Goal: Information Seeking & Learning: Learn about a topic

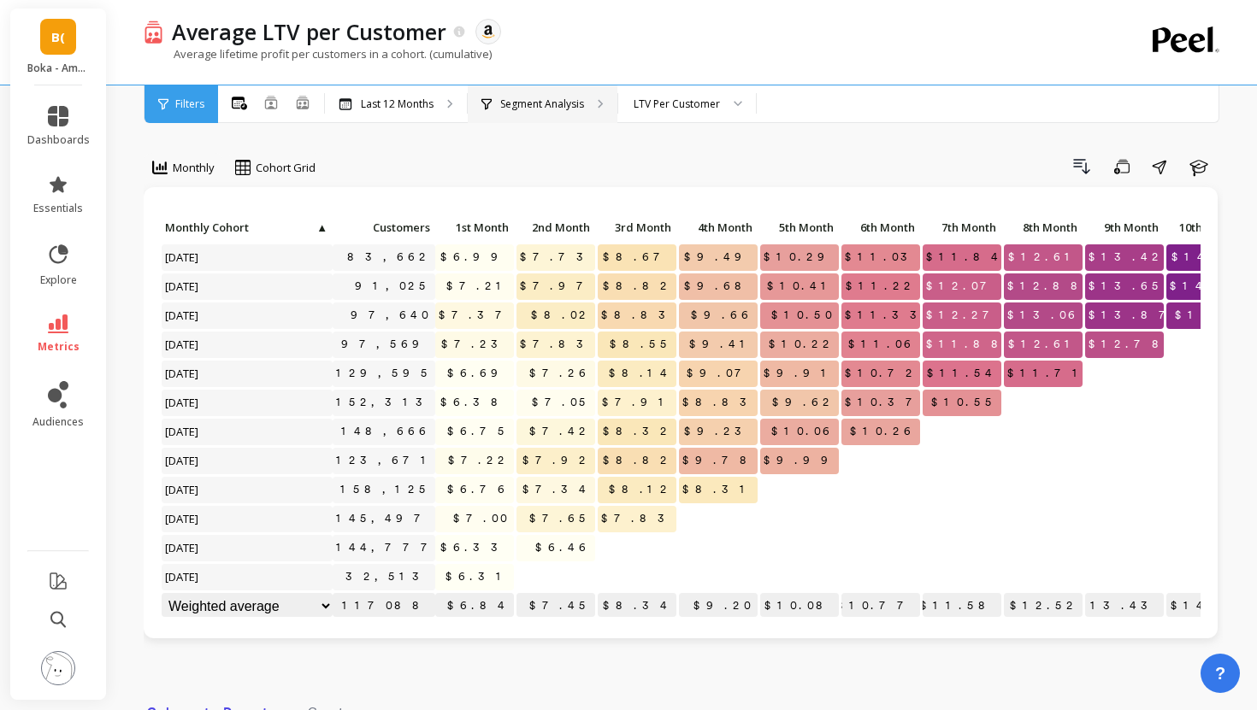
click at [566, 106] on p "Segment Analysis" at bounding box center [542, 104] width 84 height 14
click at [556, 106] on p "Segment Analysis" at bounding box center [542, 104] width 84 height 14
click at [215, 167] on span "Monthly" at bounding box center [194, 168] width 42 height 16
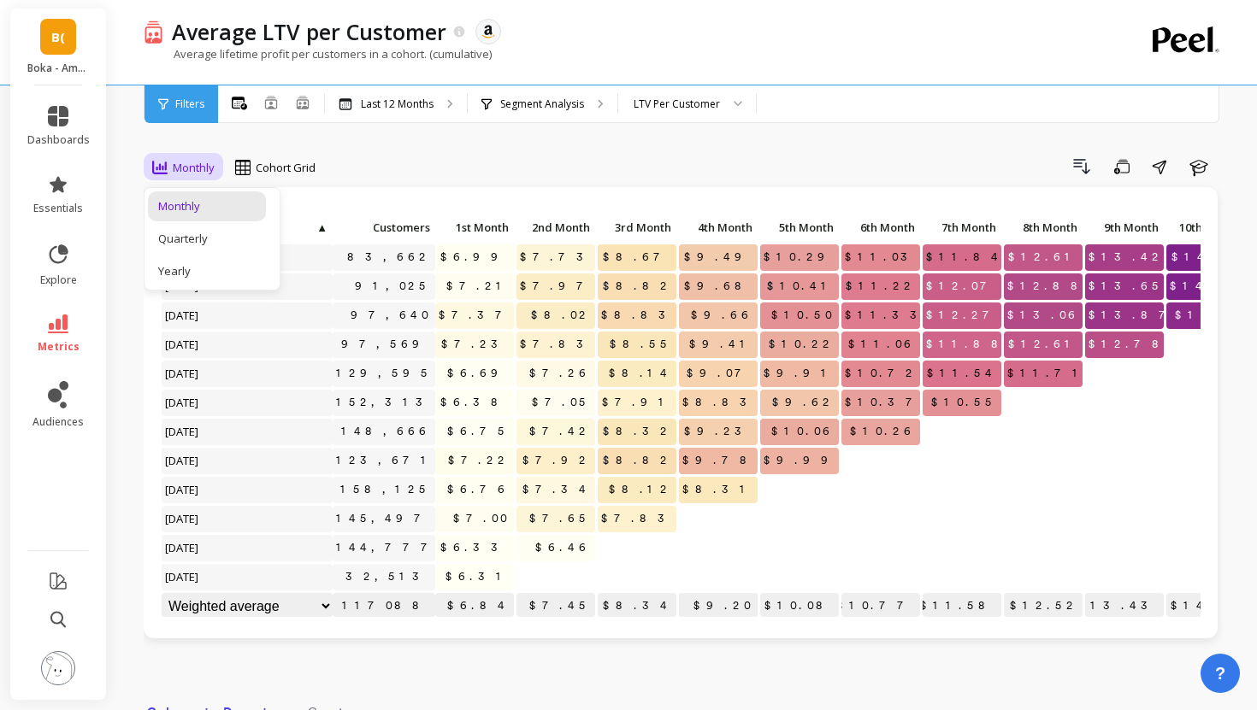
click at [572, 165] on div "Drill Down Save Share Learn" at bounding box center [774, 166] width 895 height 27
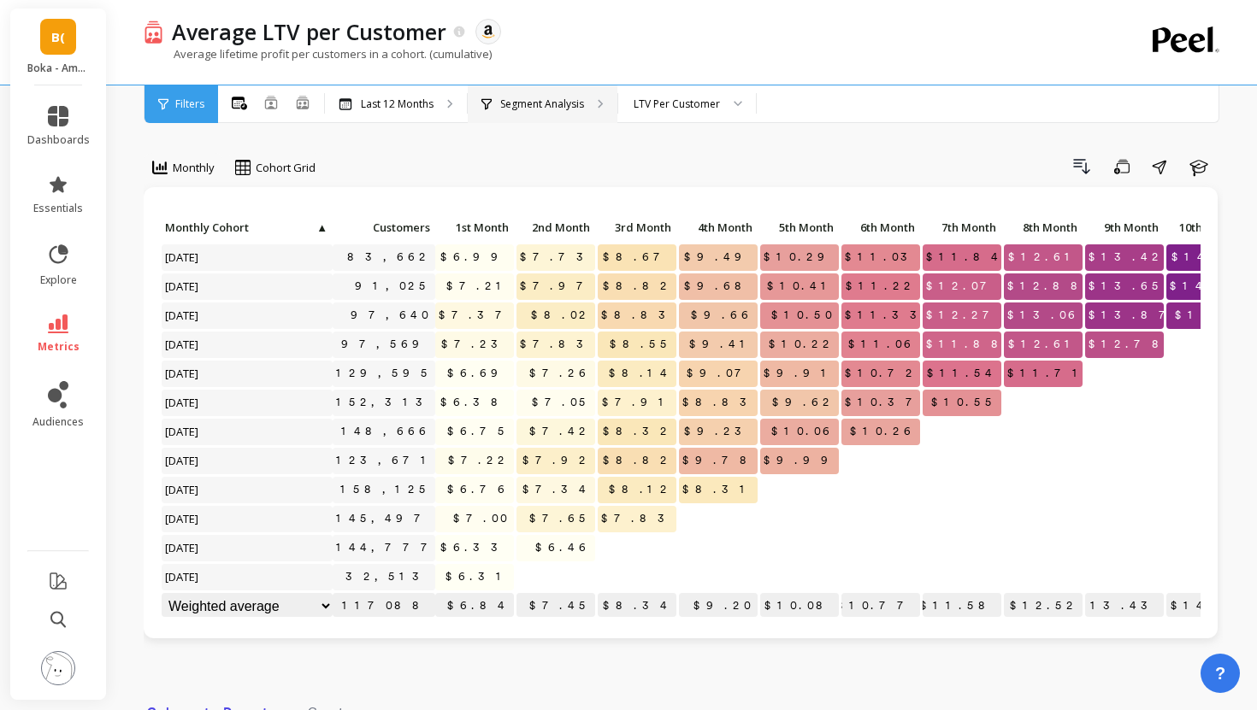
click at [504, 93] on div "Segment Analysis" at bounding box center [543, 104] width 150 height 38
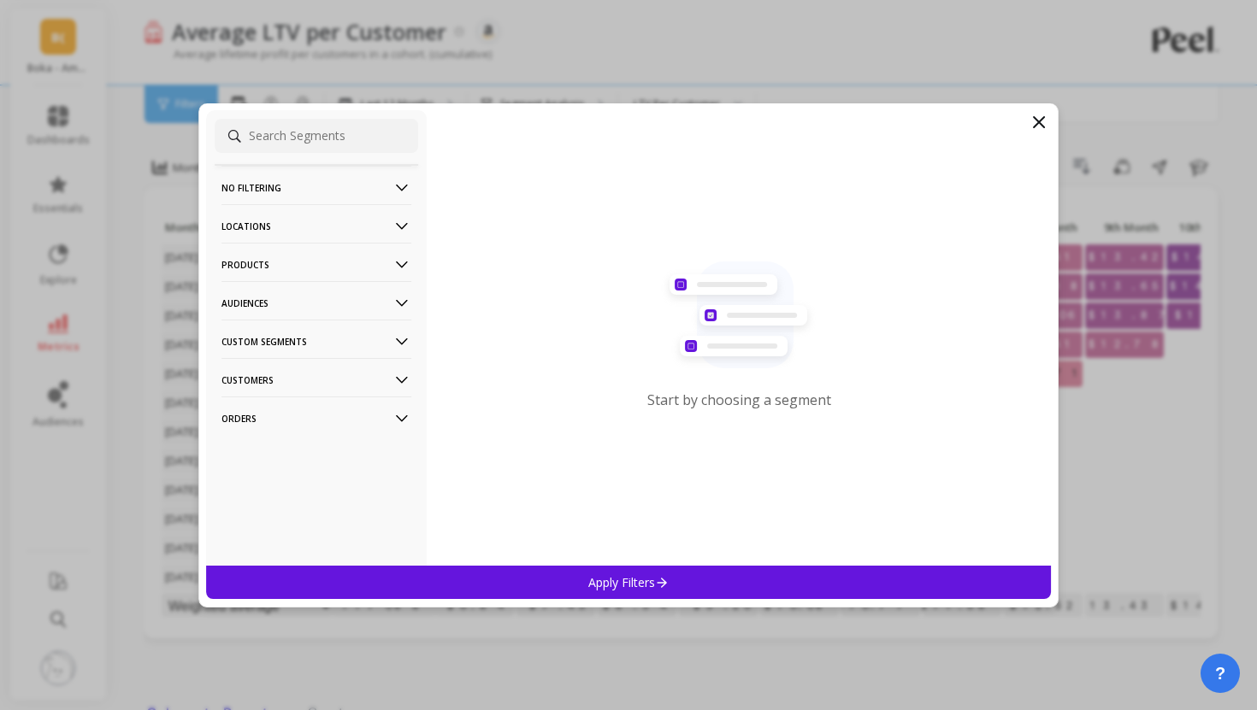
click at [332, 265] on p "Products" at bounding box center [316, 265] width 190 height 44
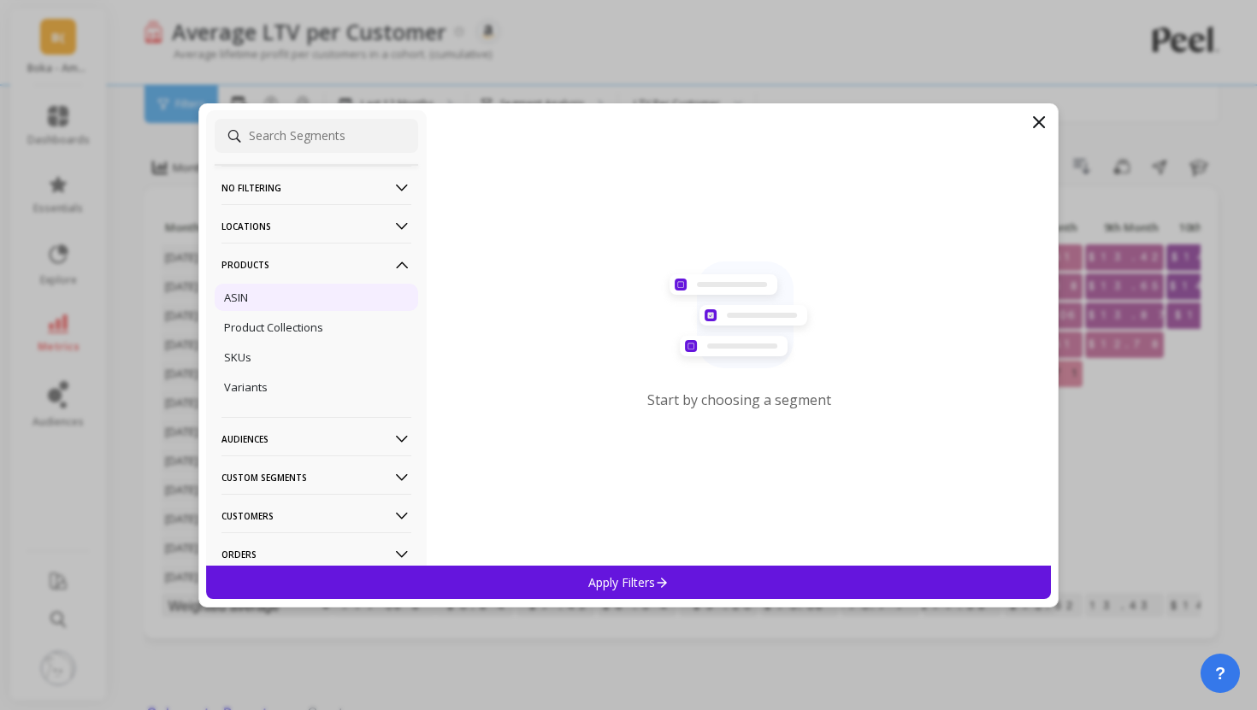
click at [331, 305] on div "ASIN" at bounding box center [316, 297] width 203 height 27
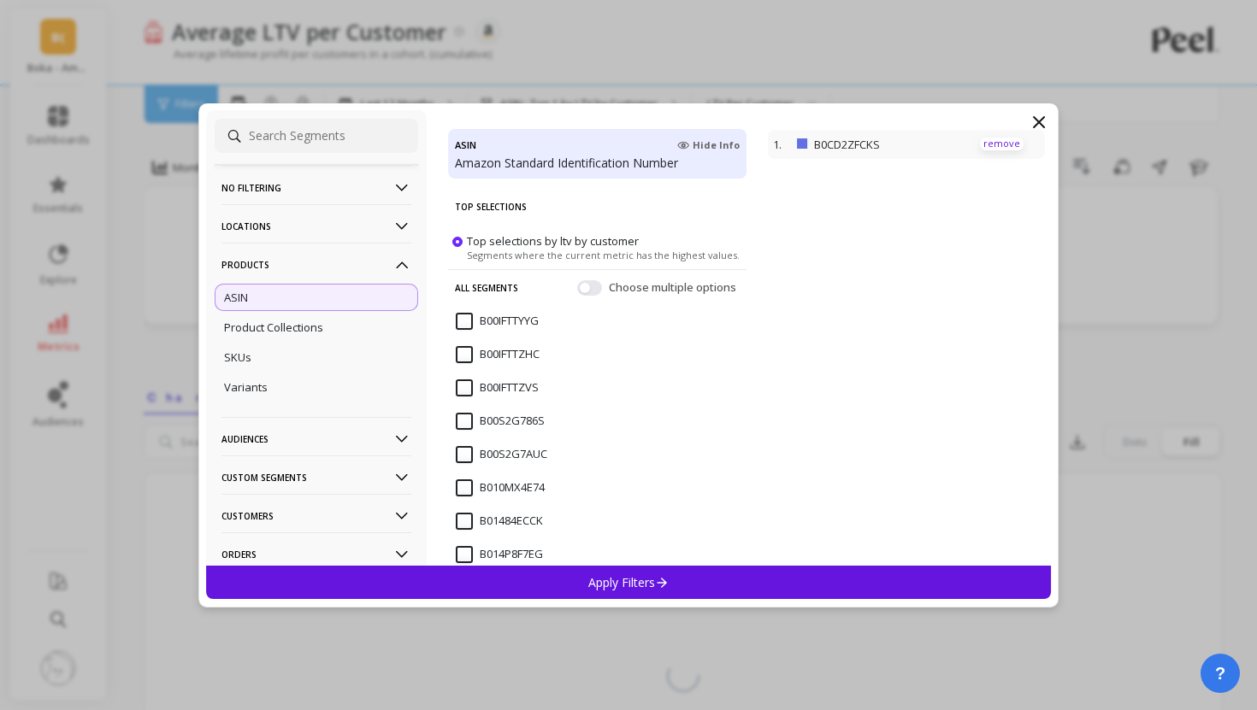
click at [981, 148] on p "remove" at bounding box center [1002, 144] width 44 height 13
click at [377, 140] on input at bounding box center [316, 136] width 203 height 34
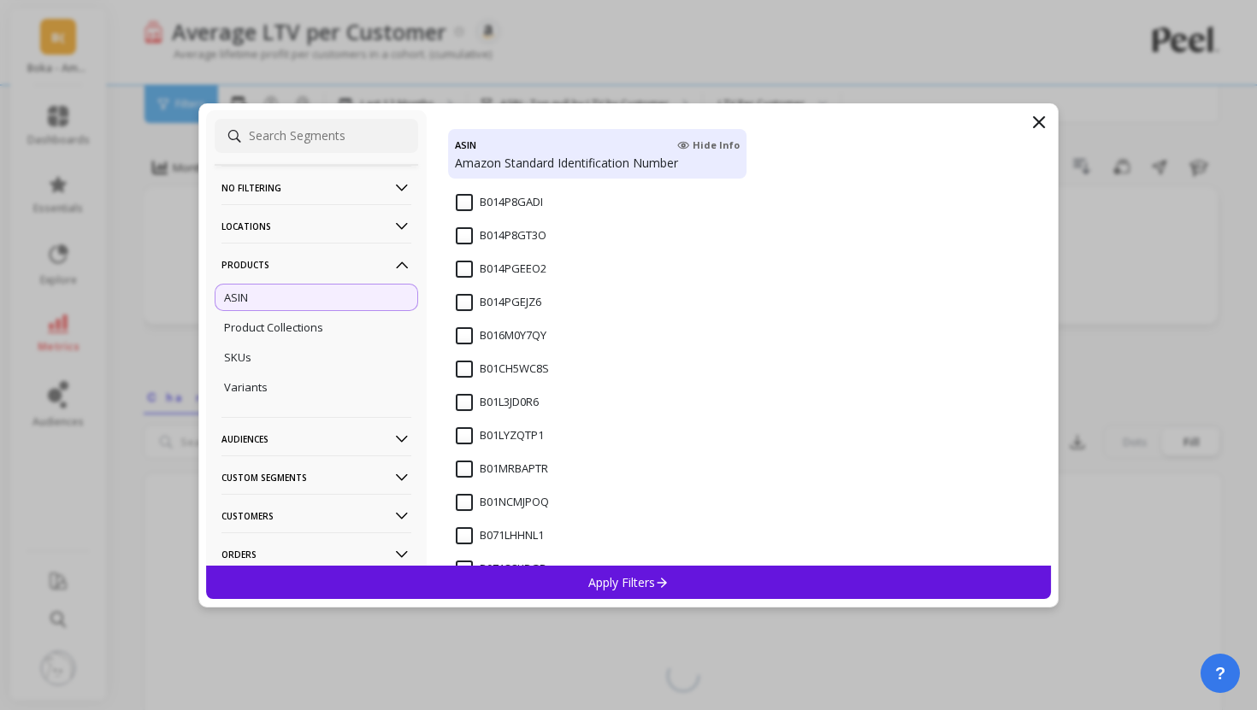
scroll to position [457, 0]
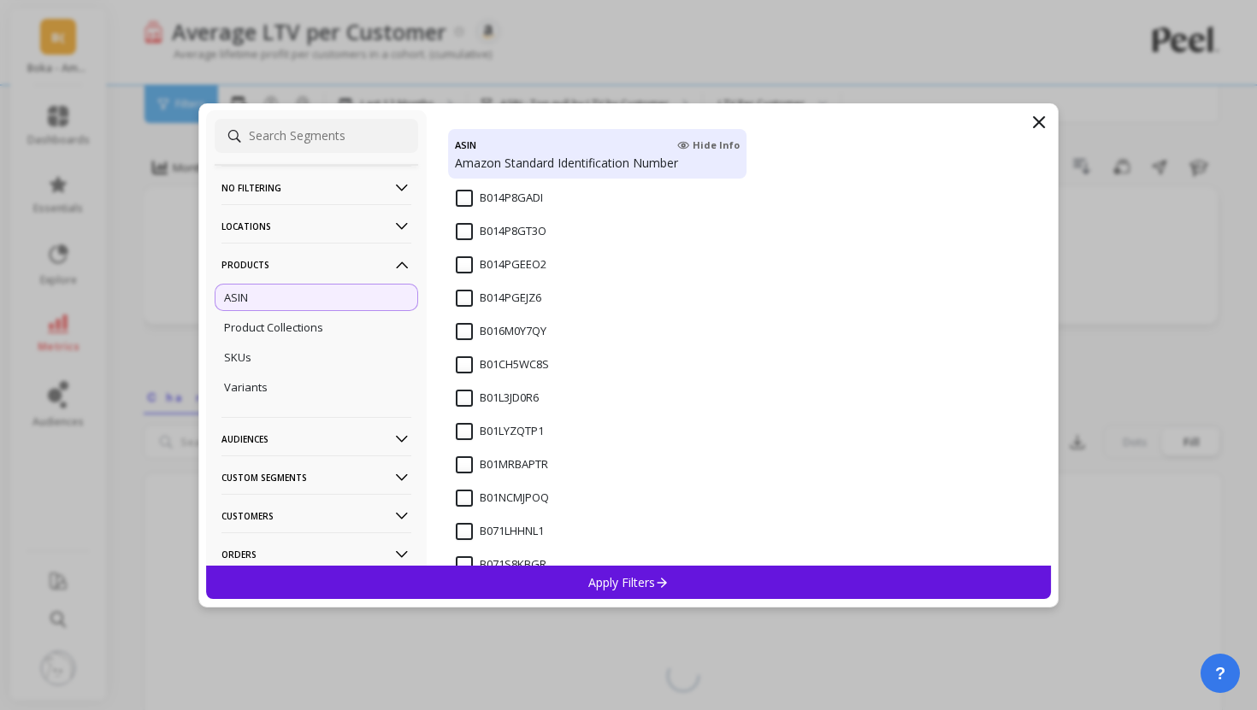
click at [391, 141] on input at bounding box center [316, 136] width 203 height 34
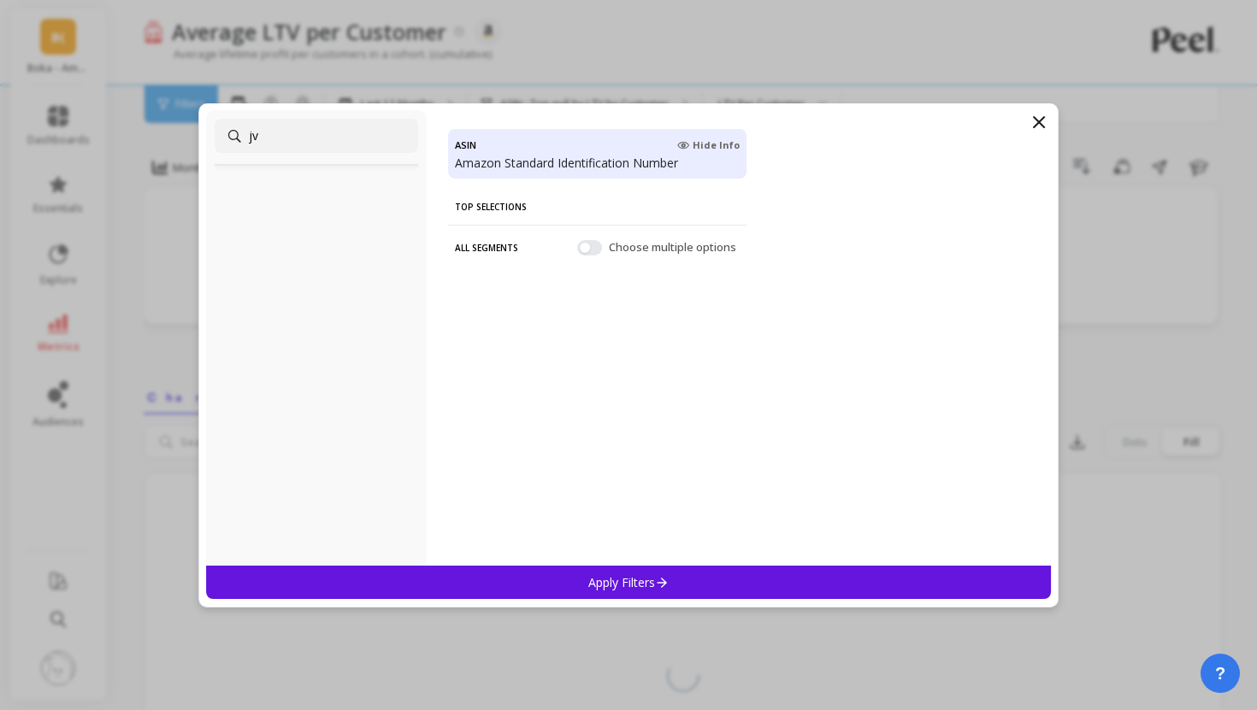
scroll to position [0, 0]
type input "j"
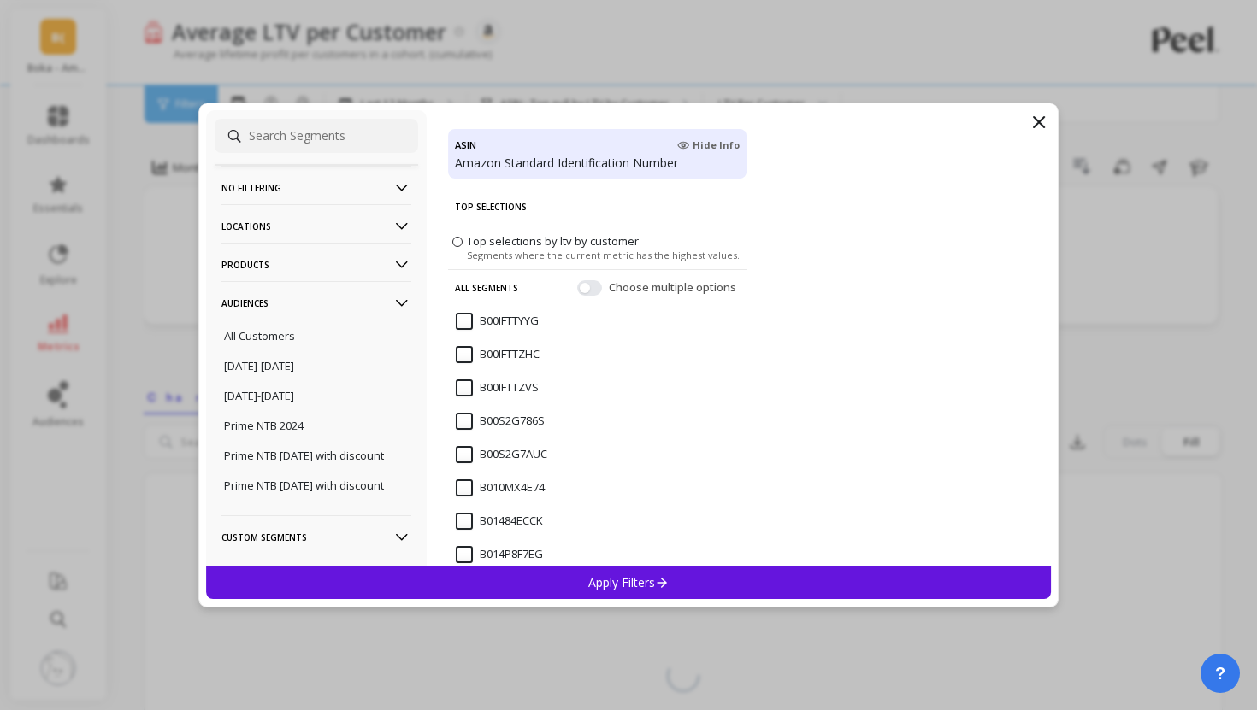
click at [485, 248] on span "Segments where the current metric has the highest values." at bounding box center [603, 254] width 273 height 13
click at [0, 0] on input "Top selections by ltv by customer Segments where the current metric has the hig…" at bounding box center [0, 0] width 0 height 0
click at [463, 240] on label "Top selections by ltv by customer Segments where the current metric has the hig…" at bounding box center [595, 247] width 287 height 28
click at [0, 0] on input "Top selections by ltv by customer Segments where the current metric has the hig…" at bounding box center [0, 0] width 0 height 0
click at [1007, 146] on p "remove" at bounding box center [1002, 144] width 44 height 13
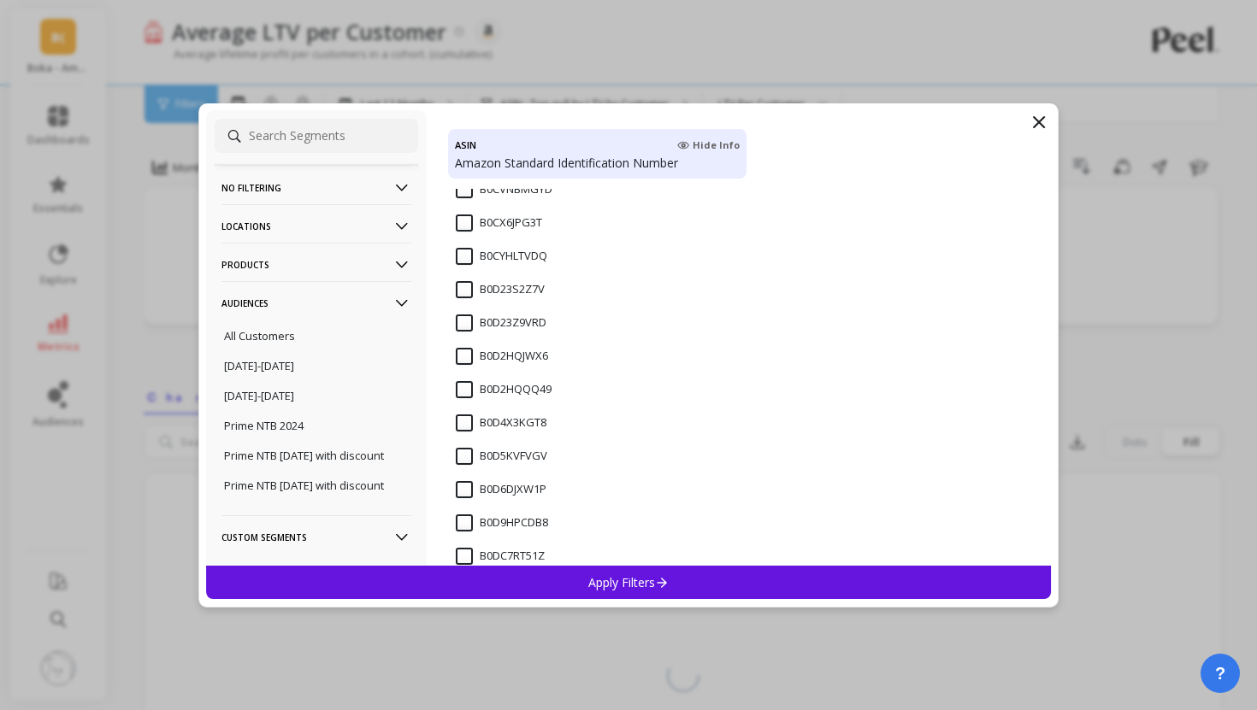
scroll to position [6693, 0]
